Goal: Entertainment & Leisure: Consume media (video, audio)

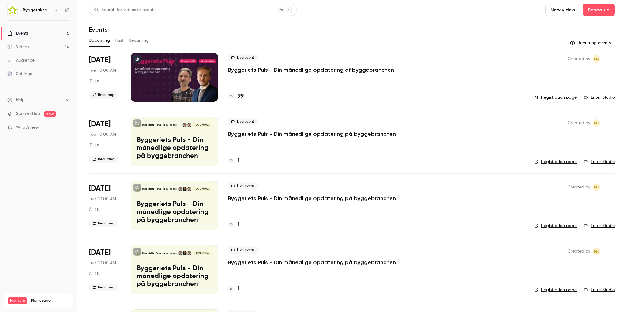
click at [242, 74] on div "Live event Byggeriets [PERSON_NAME] - Din månedlige opdatering af byggebranchen…" at bounding box center [376, 77] width 297 height 49
click at [242, 70] on p "Byggeriets Puls - Din månedlige opdatering af byggebranchen" at bounding box center [311, 69] width 166 height 7
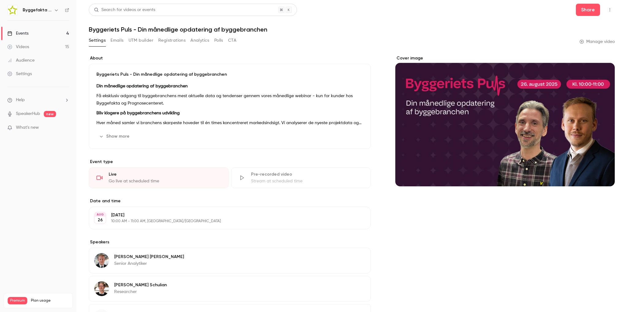
click at [178, 42] on button "Registrations" at bounding box center [171, 41] width 27 height 10
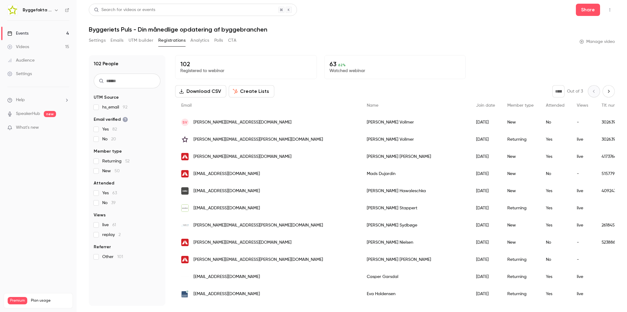
click at [200, 43] on button "Analytics" at bounding box center [199, 41] width 19 height 10
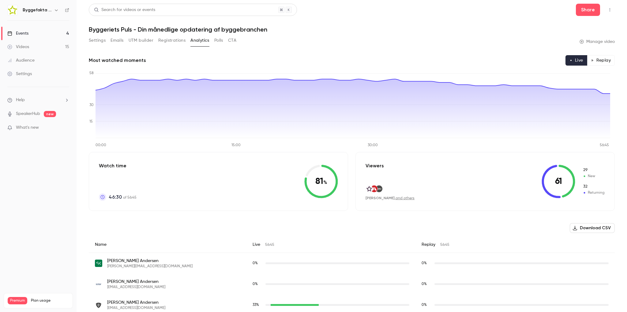
click at [601, 62] on button "Replay" at bounding box center [601, 60] width 28 height 10
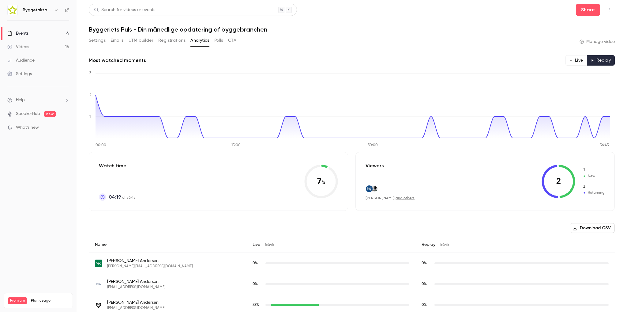
click at [27, 33] on div "Events" at bounding box center [17, 33] width 21 height 6
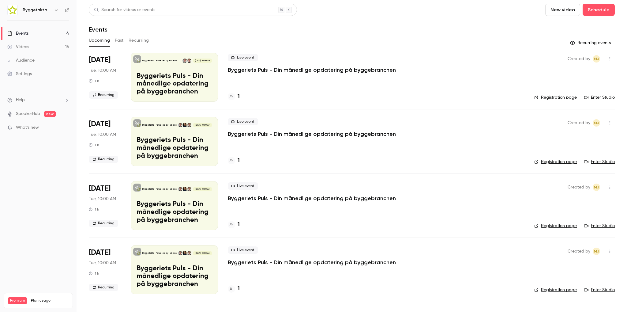
click at [28, 44] on div "Videos" at bounding box center [18, 47] width 22 height 6
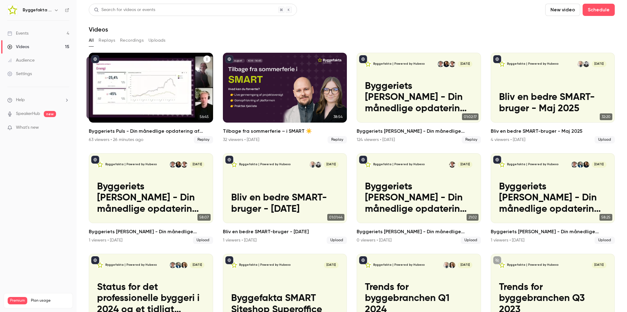
click at [147, 92] on div "Byggeriets Puls - Din månedlige opdatering af byggebranchen" at bounding box center [151, 88] width 124 height 70
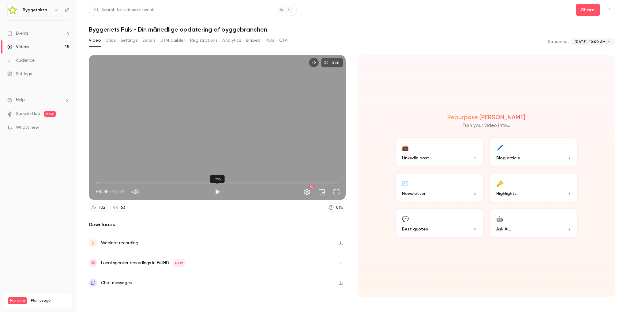
click at [218, 192] on button "Play" at bounding box center [217, 192] width 12 height 12
type input "****"
click at [113, 183] on span "03:52" at bounding box center [217, 183] width 242 height 10
click at [119, 182] on span "03:52" at bounding box center [217, 183] width 242 height 10
click at [221, 181] on span "05:23" at bounding box center [217, 183] width 242 height 10
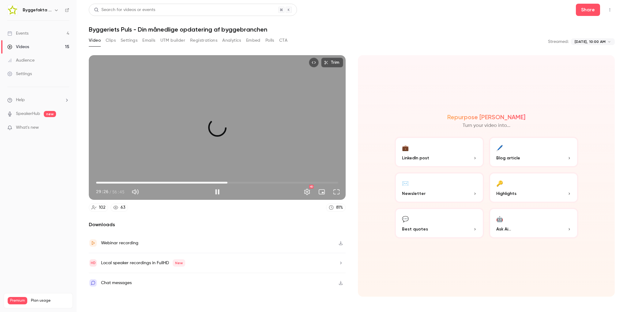
click at [227, 181] on span "30:47" at bounding box center [217, 183] width 242 height 10
click at [337, 194] on button "Full screen" at bounding box center [336, 192] width 12 height 12
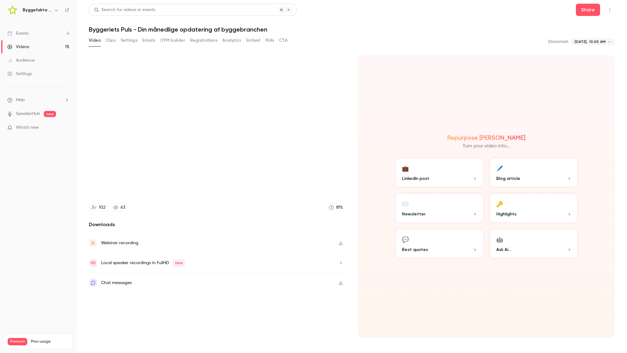
type input "******"
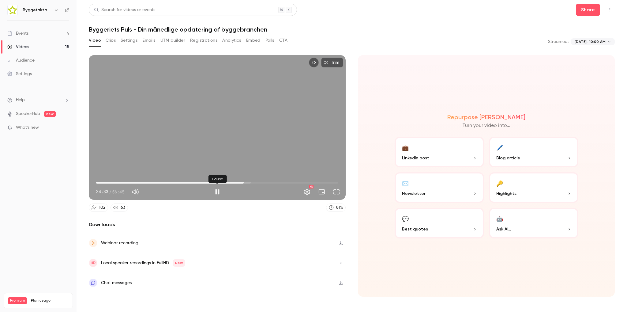
click at [215, 189] on button "Pause" at bounding box center [217, 192] width 12 height 12
type input "******"
